Goal: Task Accomplishment & Management: Use online tool/utility

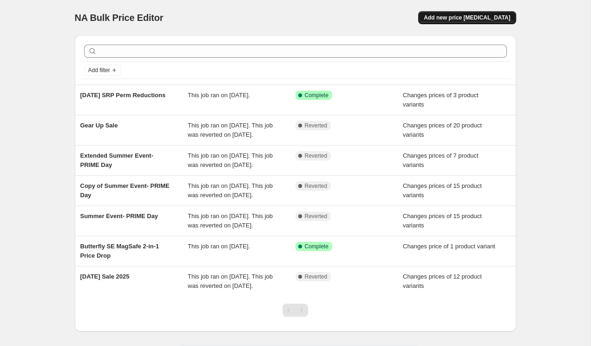
click at [463, 20] on span "Add new price [MEDICAL_DATA]" at bounding box center [467, 17] width 86 height 7
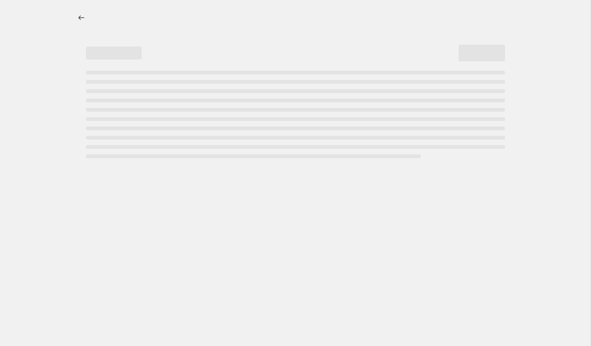
select select "percentage"
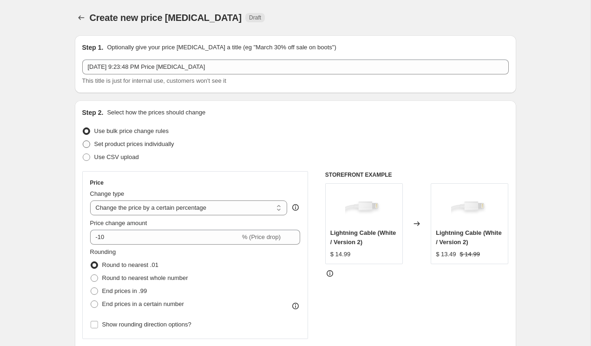
click at [174, 147] on span "Set product prices individually" at bounding box center [134, 143] width 80 height 7
click at [83, 141] on input "Set product prices individually" at bounding box center [83, 140] width 0 height 0
radio input "true"
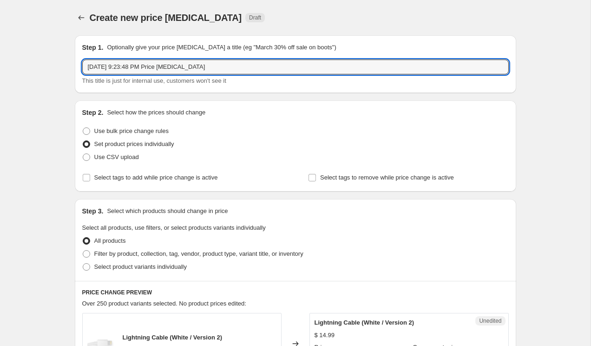
drag, startPoint x: 220, startPoint y: 69, endPoint x: 79, endPoint y: 68, distance: 140.8
click at [79, 68] on div "Step 1. Optionally give your price [MEDICAL_DATA] a title (eg "March 30% off sa…" at bounding box center [296, 64] width 442 height 58
click at [101, 68] on input "Sept SRP Perm Price Reduction" at bounding box center [295, 66] width 427 height 15
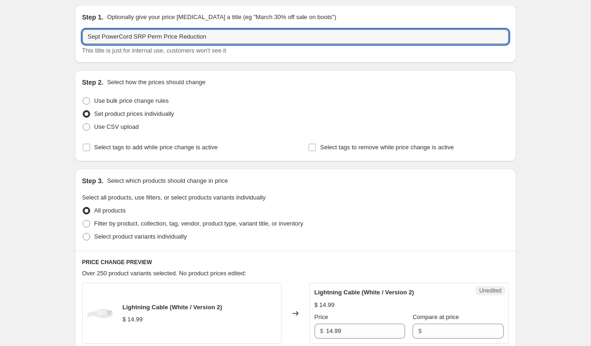
scroll to position [32, 0]
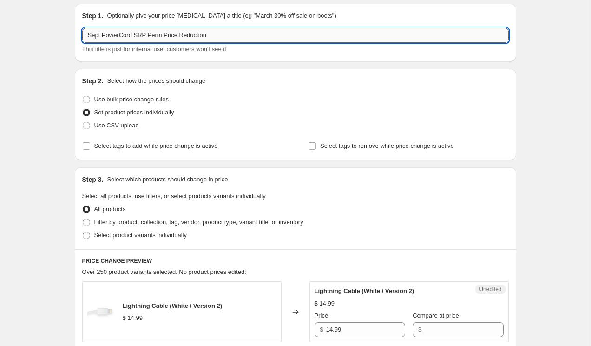
click at [177, 33] on input "Sept PowerCord SRP Perm Price Reduction" at bounding box center [295, 35] width 427 height 15
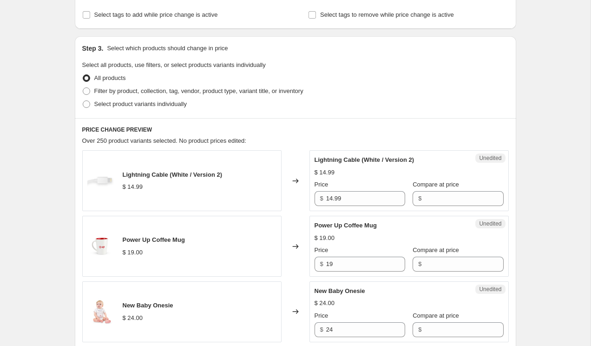
scroll to position [166, 0]
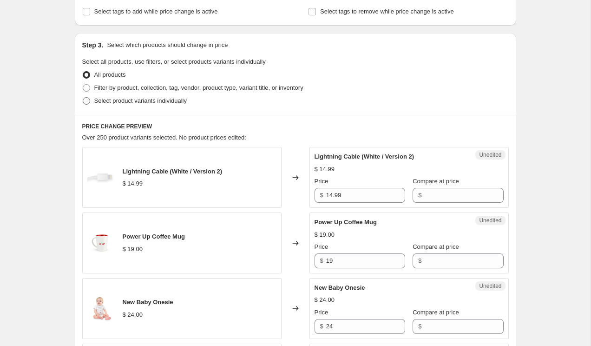
type input "Sept PowerCord SRP Perm Reduction"
click at [159, 101] on span "Select product variants individually" at bounding box center [140, 100] width 92 height 7
click at [83, 98] on input "Select product variants individually" at bounding box center [83, 97] width 0 height 0
radio input "true"
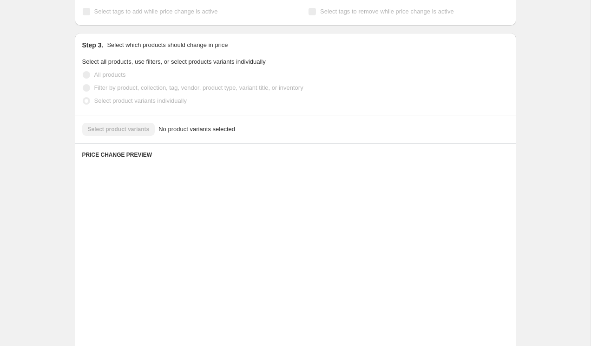
scroll to position [142, 0]
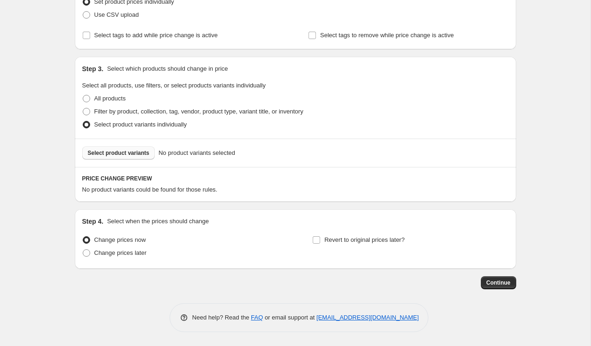
click at [133, 153] on span "Select product variants" at bounding box center [119, 152] width 62 height 7
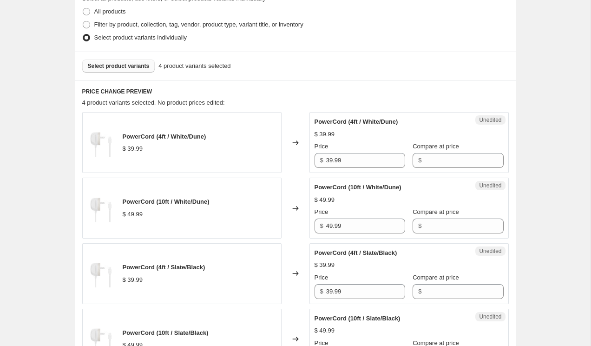
scroll to position [234, 0]
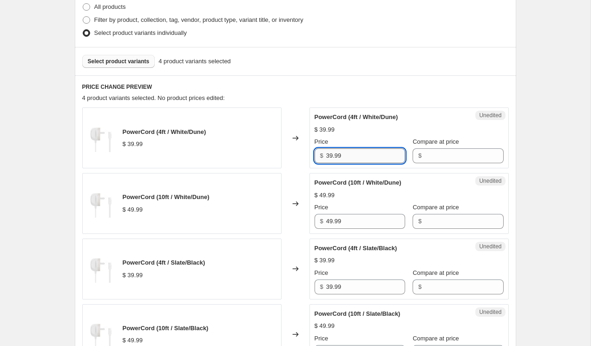
click at [383, 154] on input "39.99" at bounding box center [365, 155] width 79 height 15
type input "29.99"
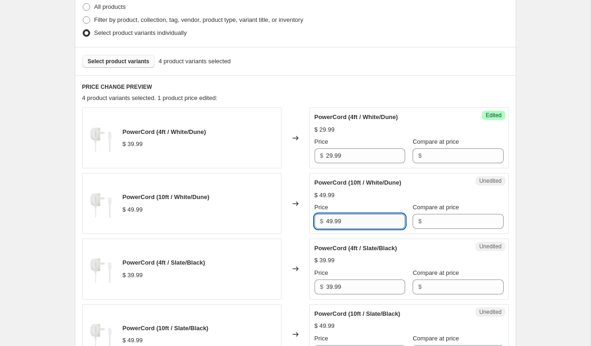
click at [372, 220] on input "49.99" at bounding box center [365, 221] width 79 height 15
click at [333, 221] on input "49.99" at bounding box center [365, 221] width 79 height 15
click at [330, 220] on input "49.99" at bounding box center [365, 221] width 79 height 15
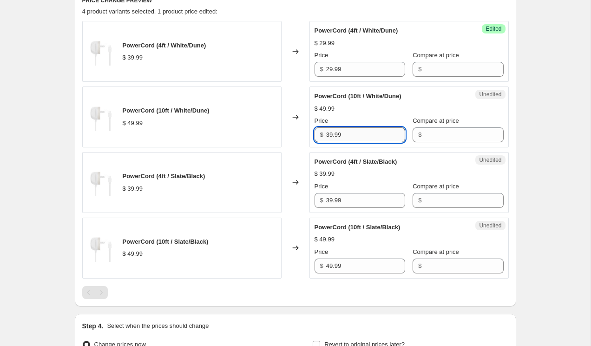
scroll to position [321, 0]
type input "39.99"
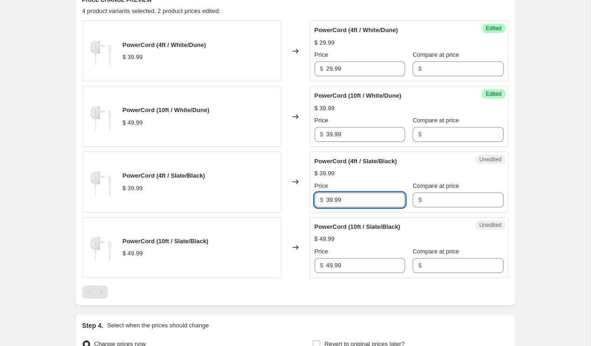
click at [332, 199] on input "39.99" at bounding box center [365, 199] width 79 height 15
type input "29.99"
click at [330, 265] on input "49.99" at bounding box center [365, 265] width 79 height 15
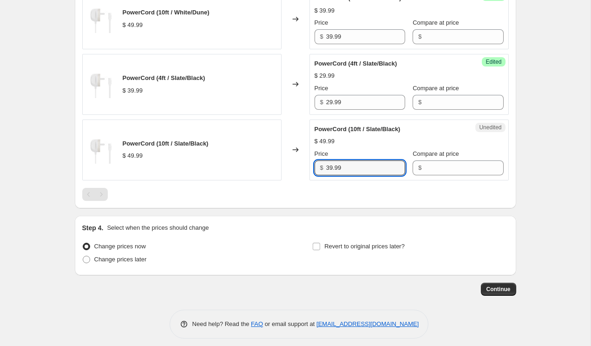
scroll to position [421, 0]
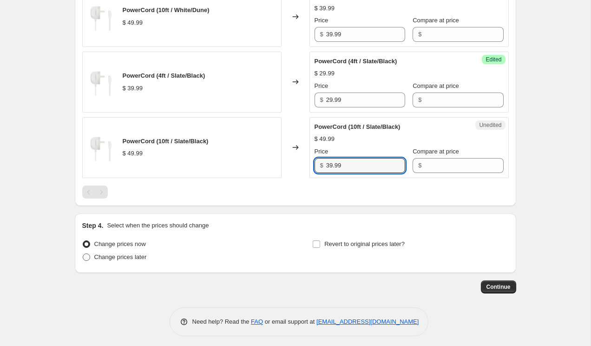
type input "39.99"
click at [139, 261] on span "Change prices later" at bounding box center [120, 256] width 53 height 9
click at [83, 254] on input "Change prices later" at bounding box center [83, 253] width 0 height 0
radio input "true"
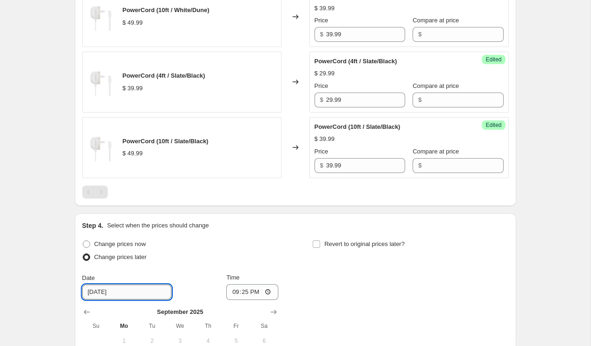
click at [123, 293] on input "9/16/2025" at bounding box center [126, 291] width 89 height 15
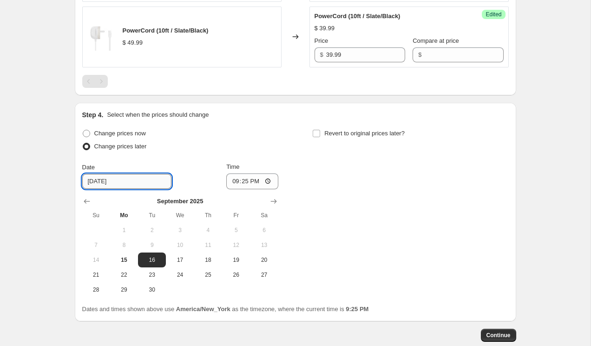
scroll to position [532, 0]
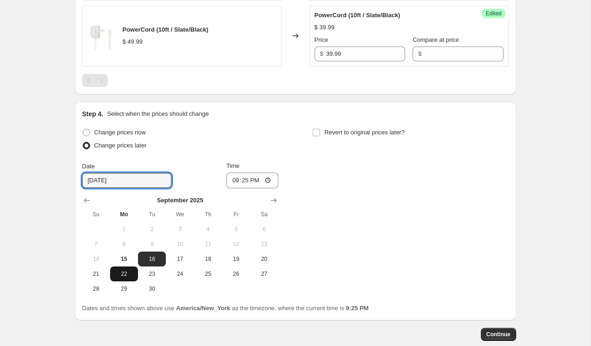
click at [124, 273] on span "22" at bounding box center [124, 273] width 20 height 7
type input "9/22/2025"
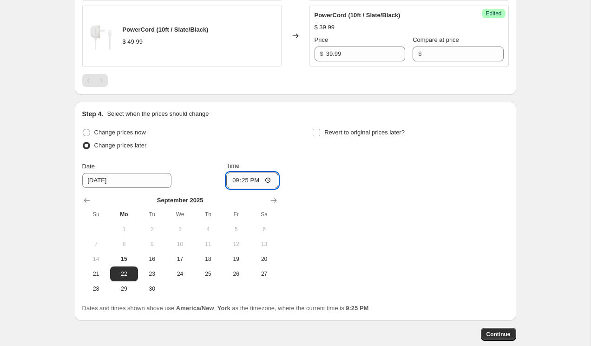
click at [256, 178] on input "21:25" at bounding box center [252, 180] width 52 height 16
click at [271, 180] on input "21:25" at bounding box center [252, 180] width 52 height 16
type input "00:00"
click at [344, 208] on div "Change prices now Change prices later Date 9/22/2025 Time 00:00 September 2025 …" at bounding box center [295, 211] width 427 height 170
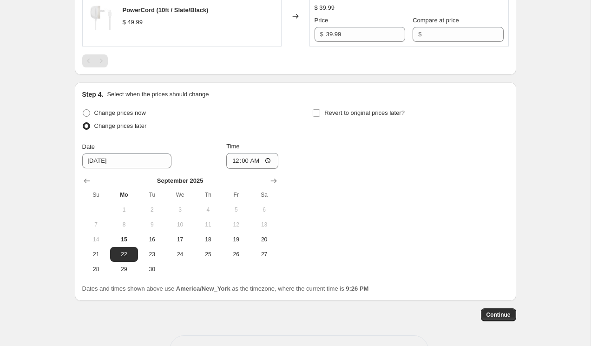
scroll to position [583, 0]
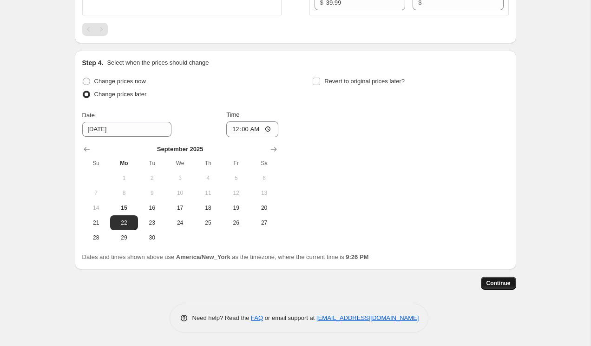
click at [494, 284] on span "Continue" at bounding box center [499, 282] width 24 height 7
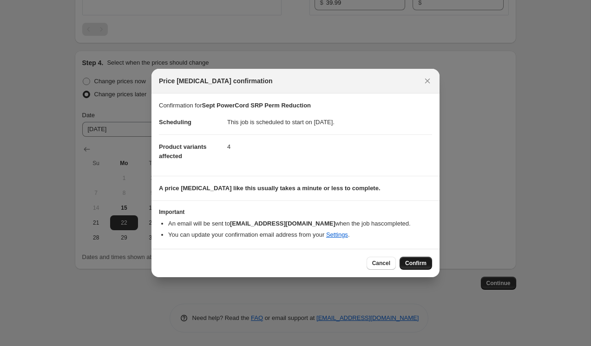
click at [411, 264] on span "Confirm" at bounding box center [415, 262] width 21 height 7
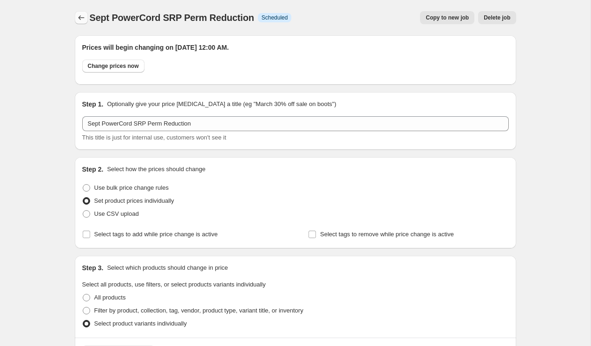
click at [79, 15] on icon "Price change jobs" at bounding box center [81, 17] width 9 height 9
